Goal: Navigation & Orientation: Understand site structure

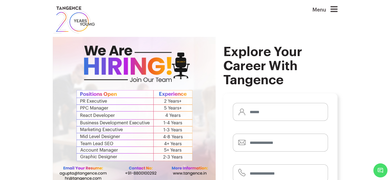
click at [333, 9] on icon at bounding box center [333, 9] width 7 height 8
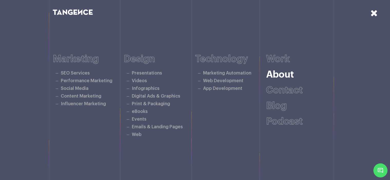
click at [276, 74] on link "About" at bounding box center [280, 74] width 28 height 9
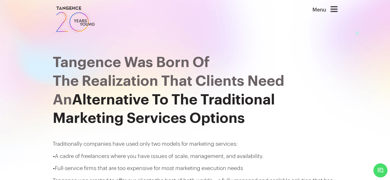
click at [335, 11] on icon at bounding box center [333, 9] width 7 height 8
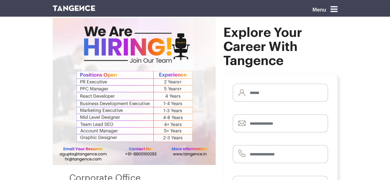
scroll to position [77, 0]
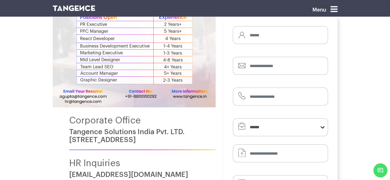
click at [86, 102] on img at bounding box center [134, 33] width 163 height 147
